Goal: Check status

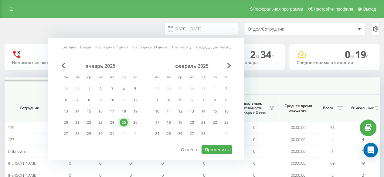
click at [69, 47] on link "Сегодня" at bounding box center [69, 47] width 15 height 6
click at [209, 147] on button "Применить" at bounding box center [216, 150] width 31 height 9
type input "[DATE] - [DATE]"
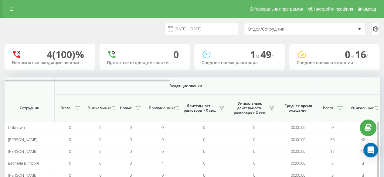
click at [338, 108] on icon at bounding box center [339, 108] width 5 height 3
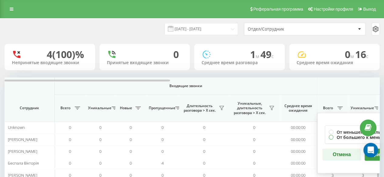
click at [341, 137] on label "От большего к меньшему" at bounding box center [362, 137] width 68 height 5
radio input "true"
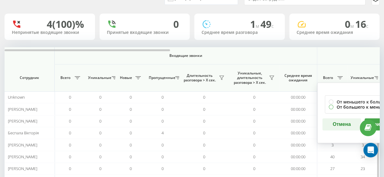
scroll to position [61, 0]
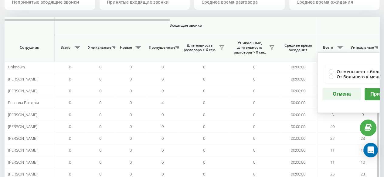
click at [375, 96] on button "Применить" at bounding box center [383, 94] width 39 height 12
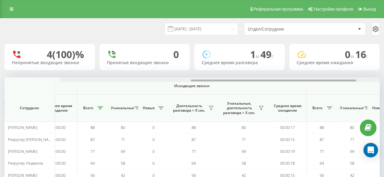
scroll to position [0, 422]
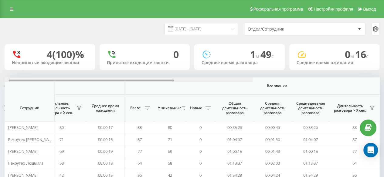
drag, startPoint x: 94, startPoint y: 80, endPoint x: 240, endPoint y: 58, distance: 148.2
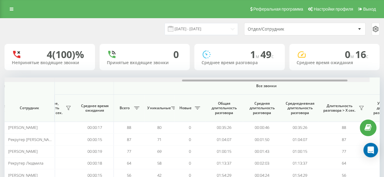
scroll to position [0, 471]
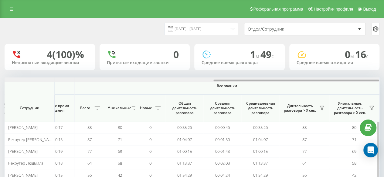
drag, startPoint x: 209, startPoint y: 80, endPoint x: 279, endPoint y: 80, distance: 70.0
click at [279, 80] on div at bounding box center [295, 81] width 165 height 2
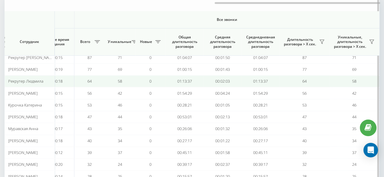
scroll to position [91, 0]
